Goal: Task Accomplishment & Management: Complete application form

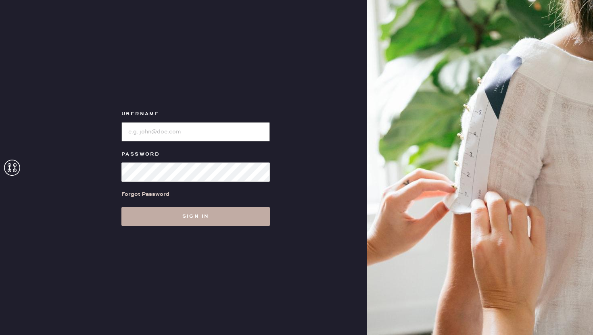
type input "reformationflatiron"
click at [197, 224] on button "Sign in" at bounding box center [196, 216] width 149 height 19
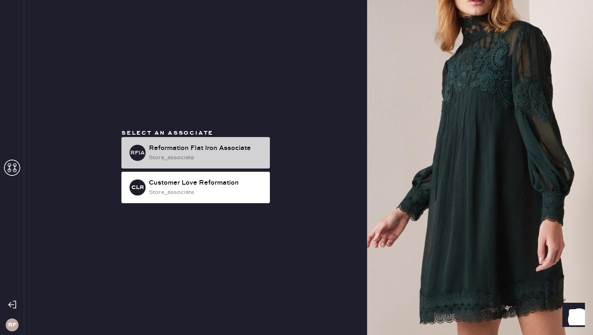
click at [175, 140] on div "RFIA Reformation Flat Iron Associate store_associate" at bounding box center [196, 152] width 149 height 31
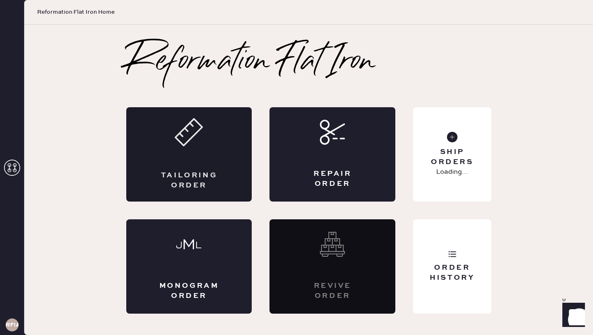
click at [172, 153] on div "Tailoring Order" at bounding box center [189, 154] width 126 height 94
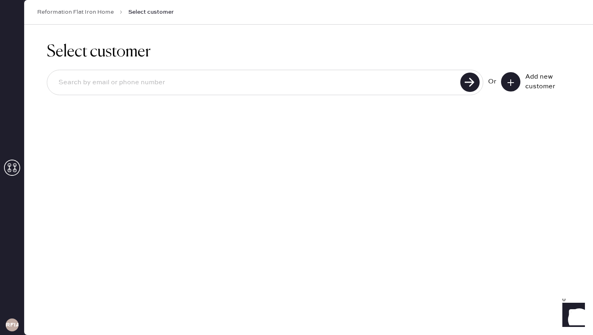
click at [514, 85] on icon at bounding box center [511, 83] width 8 height 8
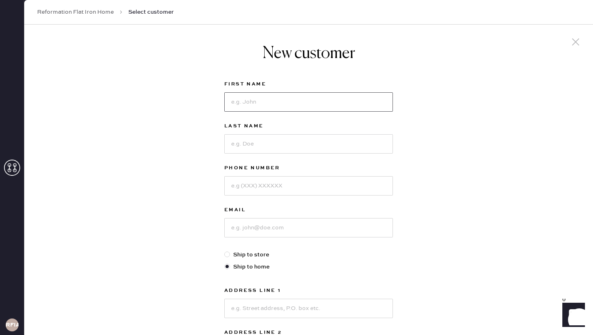
click at [323, 107] on input at bounding box center [308, 101] width 169 height 19
type input "Annaelle"
click at [296, 142] on input at bounding box center [308, 143] width 169 height 19
type input "Brunel"
click at [259, 186] on input at bounding box center [308, 185] width 169 height 19
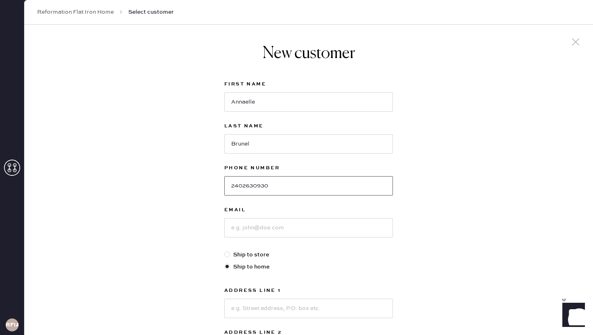
type input "2402630930"
click at [255, 228] on input at bounding box center [308, 227] width 169 height 19
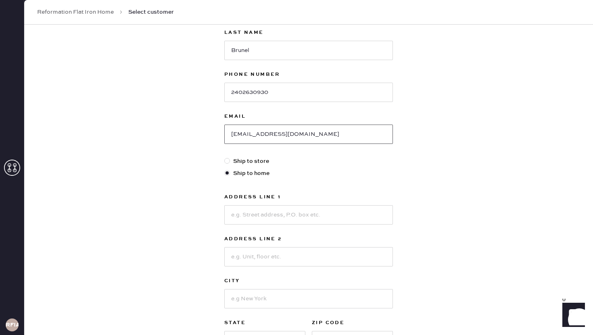
scroll to position [103, 0]
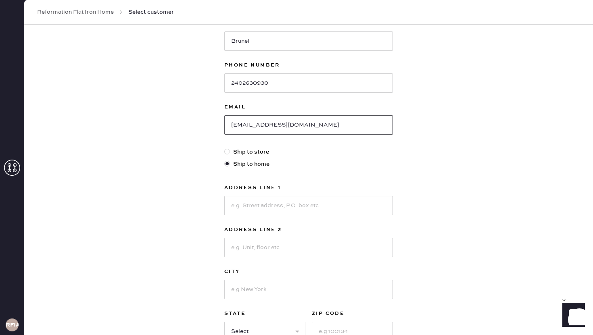
type input "[EMAIL_ADDRESS][DOMAIN_NAME]"
click at [263, 213] on input at bounding box center [308, 205] width 169 height 19
type input "#"
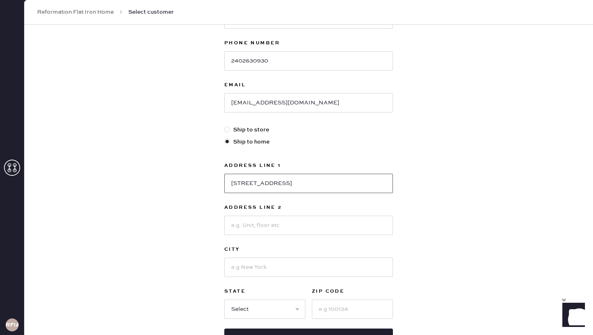
scroll to position [126, 0]
type input "[STREET_ADDRESS]"
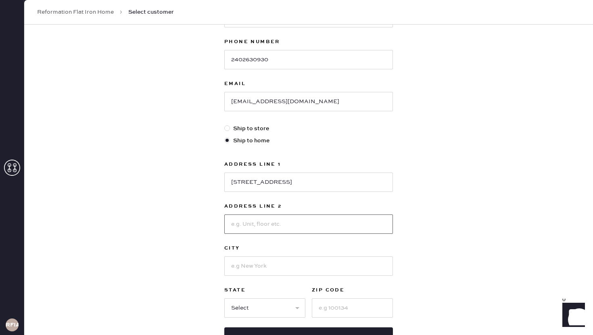
click at [256, 229] on input at bounding box center [308, 224] width 169 height 19
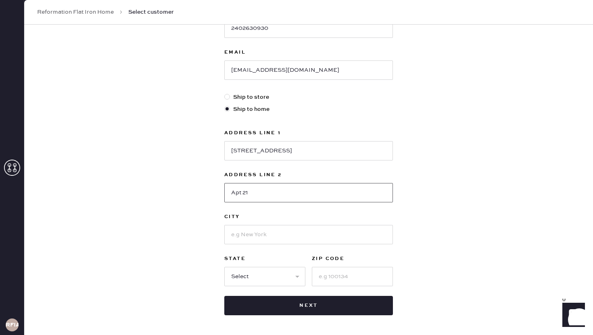
scroll to position [170, 0]
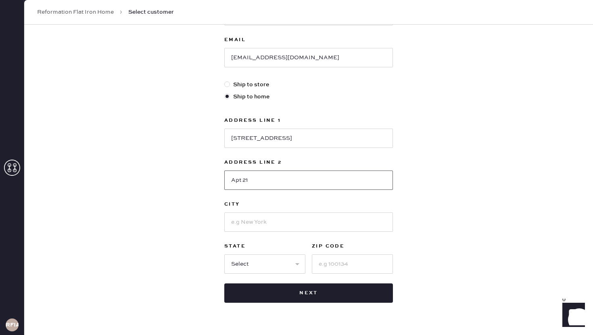
type input "Apt 21"
click at [244, 228] on input at bounding box center [308, 222] width 169 height 19
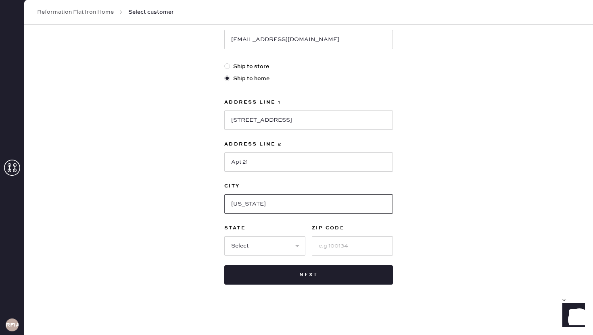
scroll to position [190, 0]
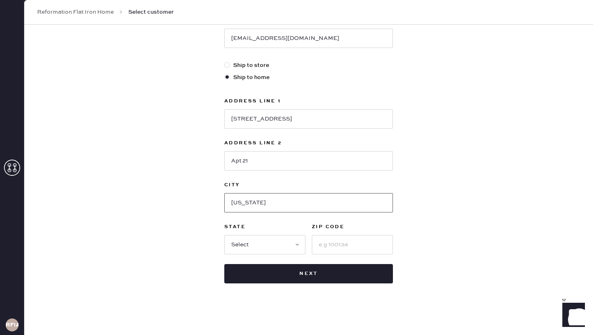
type input "[US_STATE]"
click at [237, 240] on select "Select AK AL AR AZ CA CO CT [GEOGRAPHIC_DATA] DE FL [GEOGRAPHIC_DATA] HI [GEOGR…" at bounding box center [264, 244] width 81 height 19
select select "NY"
click at [224, 235] on select "Select AK AL AR AZ CA CO CT [GEOGRAPHIC_DATA] DE FL [GEOGRAPHIC_DATA] HI [GEOGR…" at bounding box center [264, 244] width 81 height 19
click at [321, 250] on input at bounding box center [352, 244] width 81 height 19
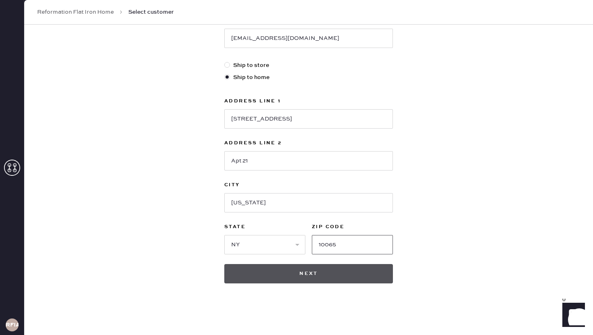
type input "10065"
click at [366, 281] on button "Next" at bounding box center [308, 273] width 169 height 19
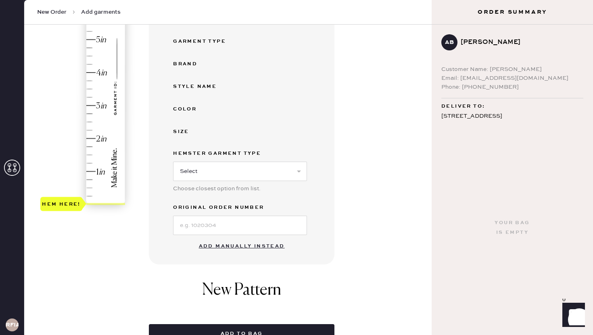
scroll to position [217, 0]
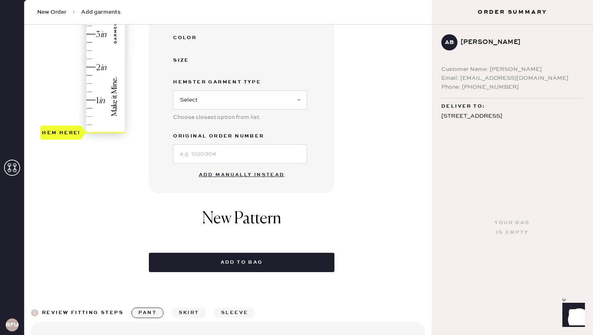
click at [250, 178] on button "Add manually instead" at bounding box center [242, 175] width 96 height 16
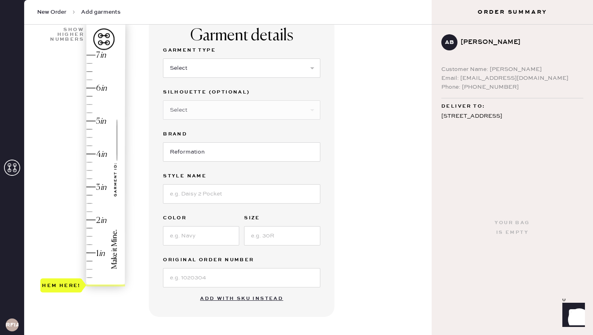
scroll to position [7, 0]
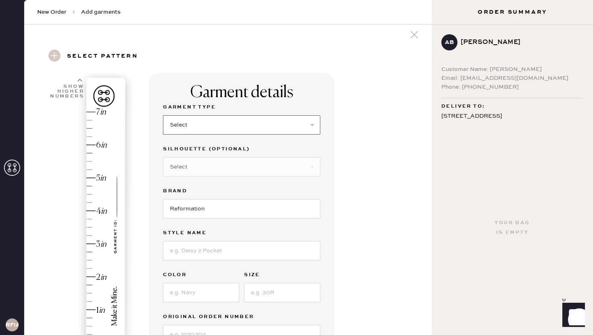
click at [213, 120] on select "Select Basic Skirt Jeans Leggings Pants Shorts Basic Sleeved Dress Basic Sleeve…" at bounding box center [241, 124] width 157 height 19
select select "6"
click at [163, 115] on select "Select Basic Skirt Jeans Leggings Pants Shorts Basic Sleeved Dress Basic Sleeve…" at bounding box center [241, 124] width 157 height 19
click at [203, 252] on input at bounding box center [241, 250] width 157 height 19
type input "[PERSON_NAME] SIlk Dress"
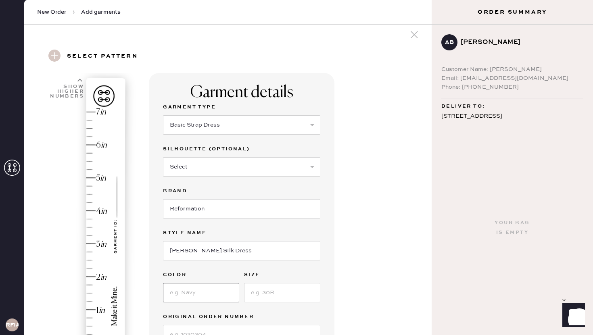
click at [179, 295] on input at bounding box center [201, 292] width 76 height 19
type input "Brown"
click at [267, 295] on input at bounding box center [282, 292] width 76 height 19
type input "0"
click at [378, 223] on div "Garment details Garment Type Select Basic Skirt Jeans Leggings Pants Shorts Bas…" at bounding box center [287, 313] width 277 height 481
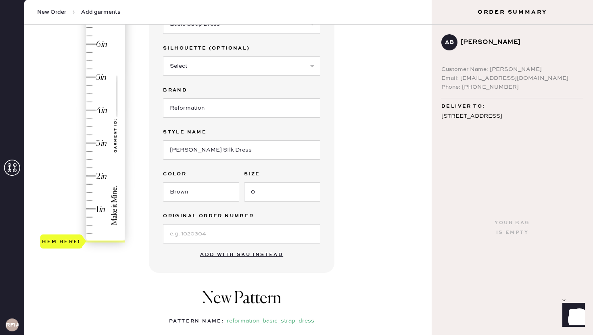
scroll to position [120, 0]
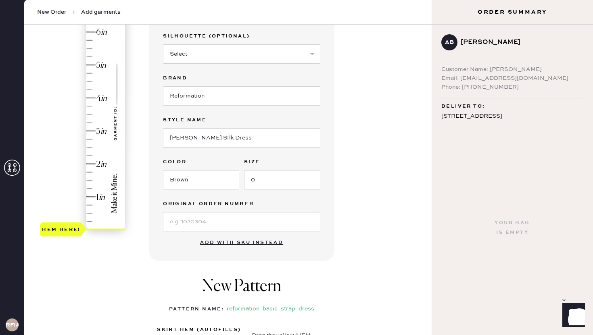
type input "3"
click at [89, 132] on div "Hem here!" at bounding box center [83, 115] width 86 height 238
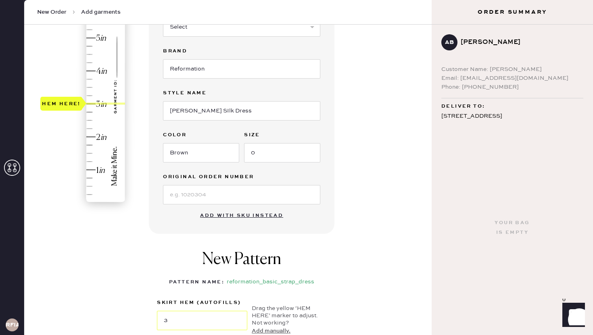
scroll to position [145, 0]
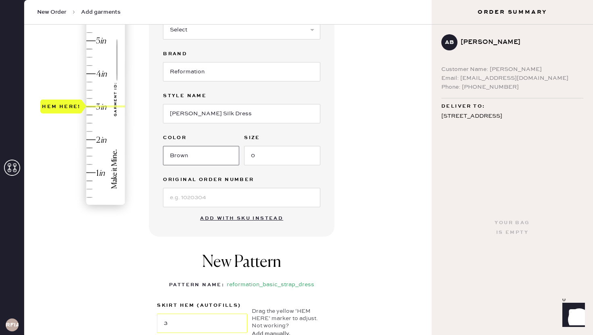
click at [202, 161] on input "Brown" at bounding box center [201, 155] width 76 height 19
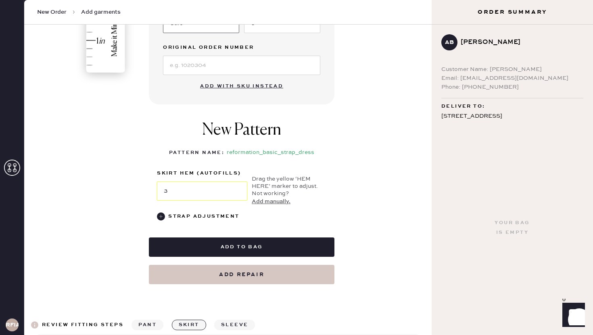
scroll to position [366, 0]
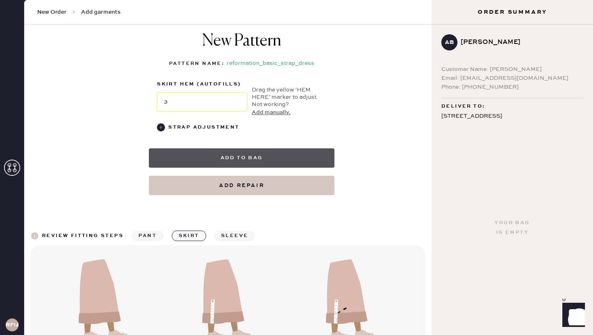
type input "Cafe"
click at [300, 161] on button "Add to bag" at bounding box center [242, 158] width 186 height 19
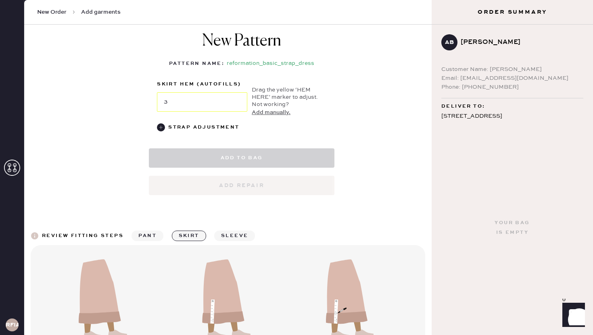
select select "6"
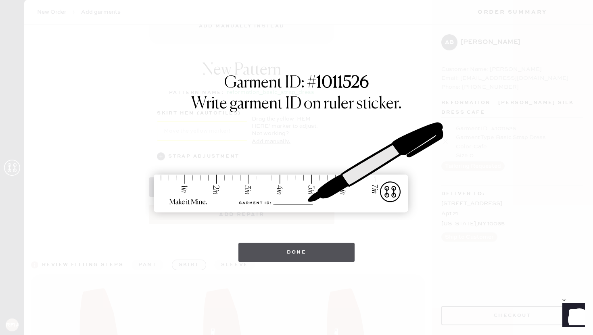
click at [316, 249] on button "Done" at bounding box center [297, 252] width 117 height 19
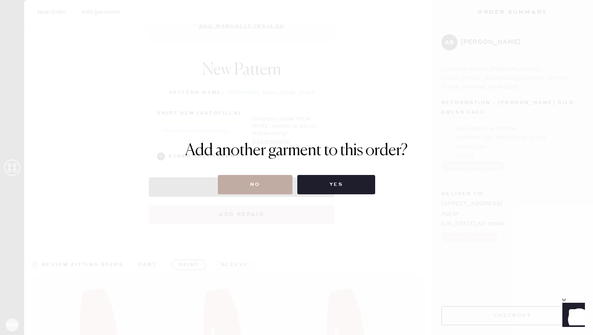
click at [251, 182] on button "No" at bounding box center [255, 184] width 75 height 19
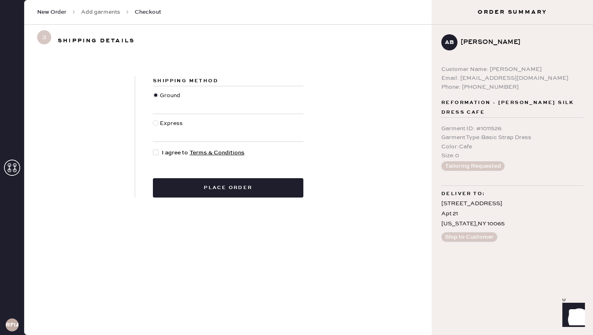
click at [157, 155] on div at bounding box center [157, 153] width 9 height 9
click at [153, 149] on input "I agree to Terms & Conditions" at bounding box center [153, 149] width 0 height 0
checkbox input "true"
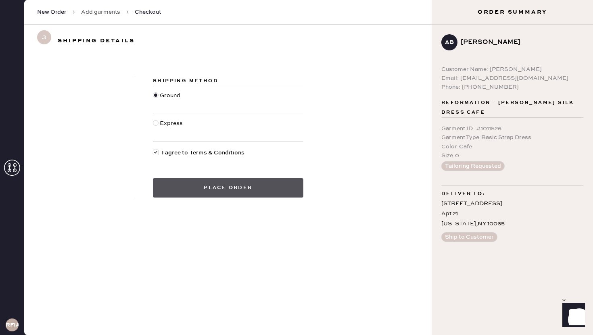
click at [208, 188] on button "Place order" at bounding box center [228, 187] width 151 height 19
